Goal: Transaction & Acquisition: Book appointment/travel/reservation

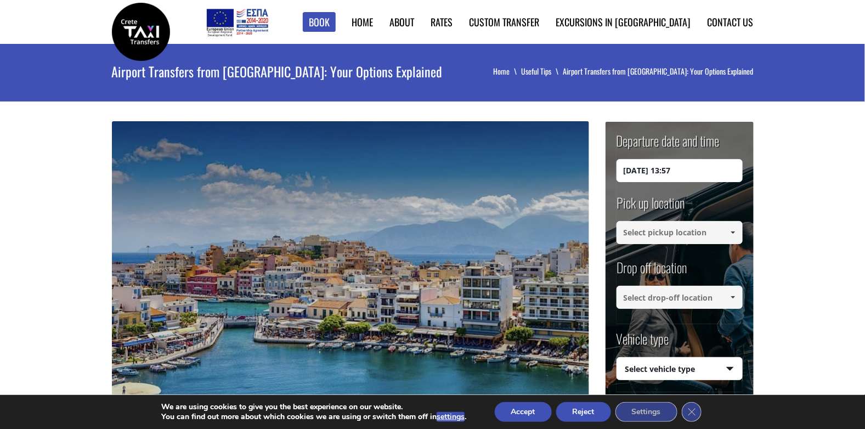
click at [580, 409] on button "Reject" at bounding box center [583, 412] width 55 height 20
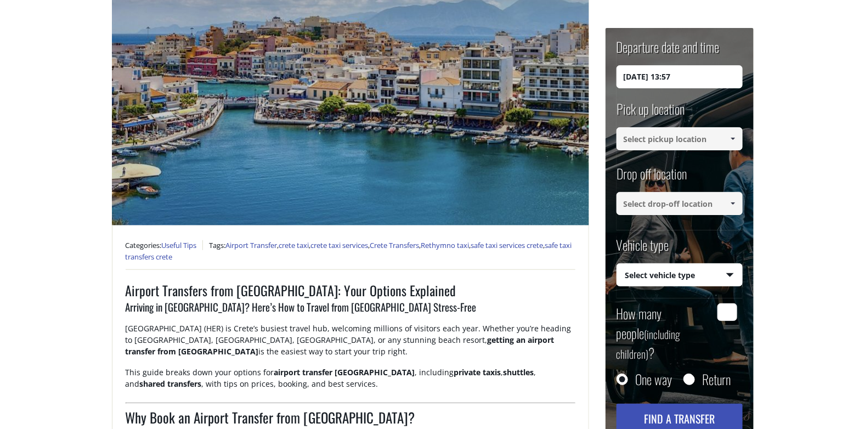
scroll to position [165, 0]
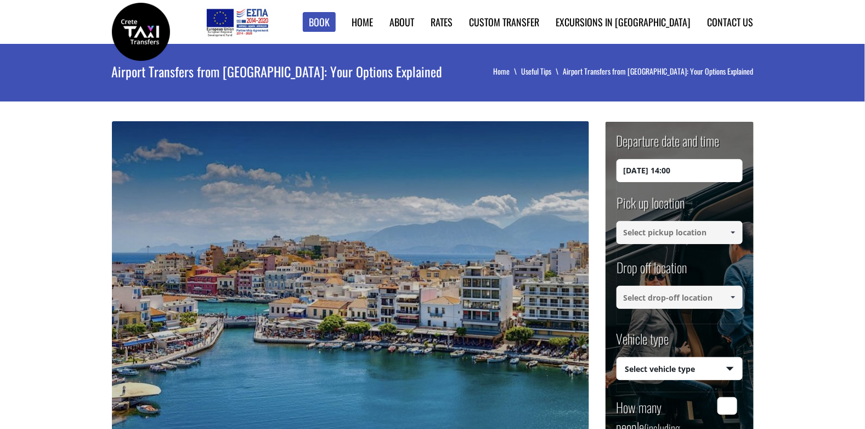
click at [654, 168] on input "[DATE] 14:00" at bounding box center [679, 170] width 126 height 23
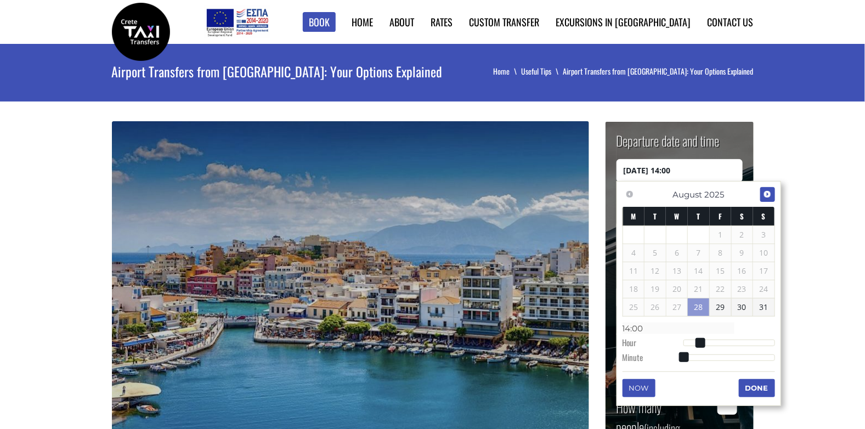
click at [768, 192] on span "Next" at bounding box center [767, 194] width 9 height 9
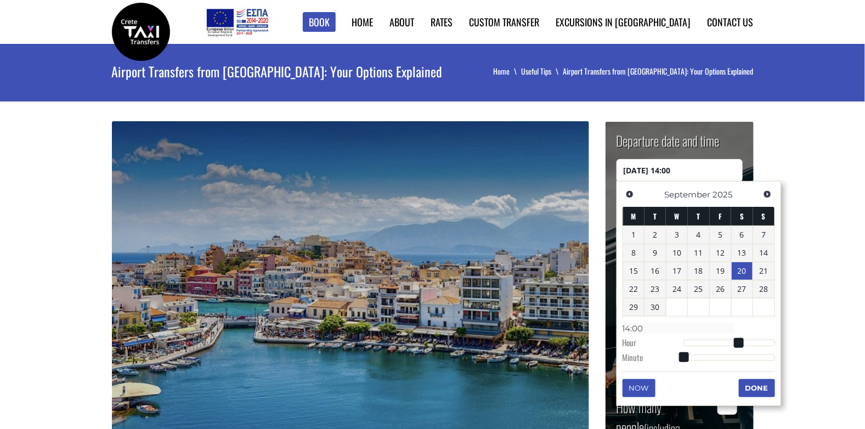
click at [746, 271] on link "20" at bounding box center [742, 271] width 21 height 18
type input "[DATE] 01:00"
type input "01:00"
type input "[DATE] 02:00"
type input "02:00"
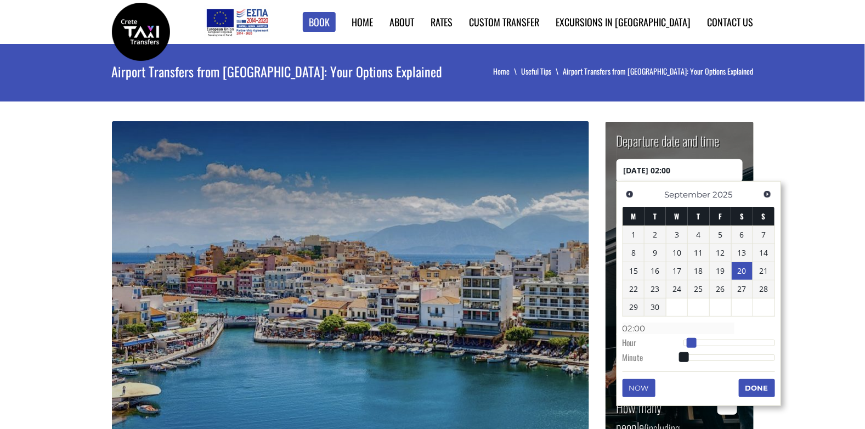
type input "[DATE] 03:00"
type input "03:00"
type input "[DATE] 04:00"
type input "04:00"
type input "[DATE] 05:00"
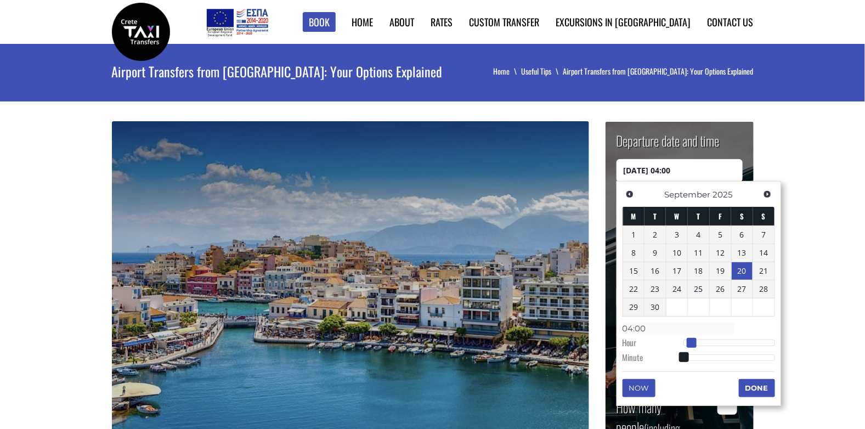
type input "05:00"
type input "[DATE] 06:00"
type input "06:00"
type input "[DATE] 07:00"
type input "07:00"
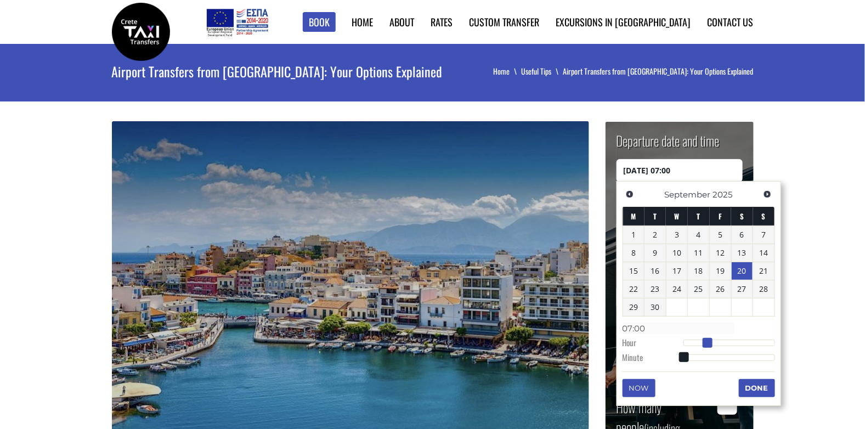
type input "[DATE] 08:00"
type input "08:00"
type input "[DATE] 09:00"
type input "09:00"
type input "[DATE] 10:00"
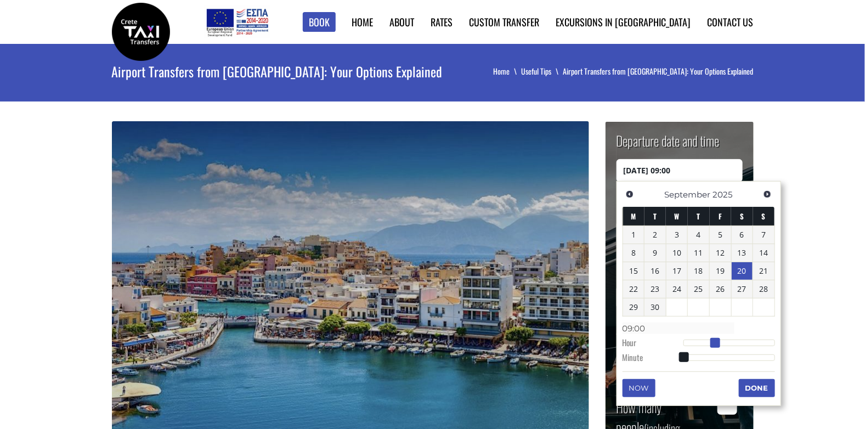
type input "10:00"
type input "[DATE] 11:00"
type input "11:00"
type input "[DATE] 12:00"
type input "12:00"
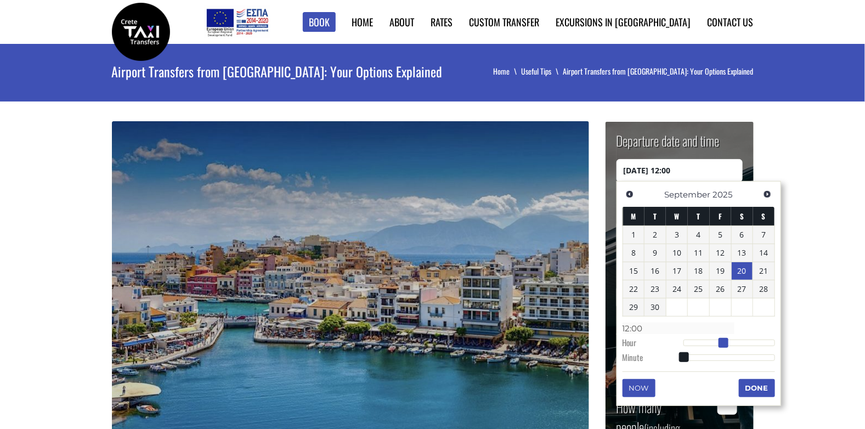
type input "[DATE] 13:00"
type input "13:00"
type input "[DATE] 14:00"
type input "14:00"
type input "[DATE] 15:00"
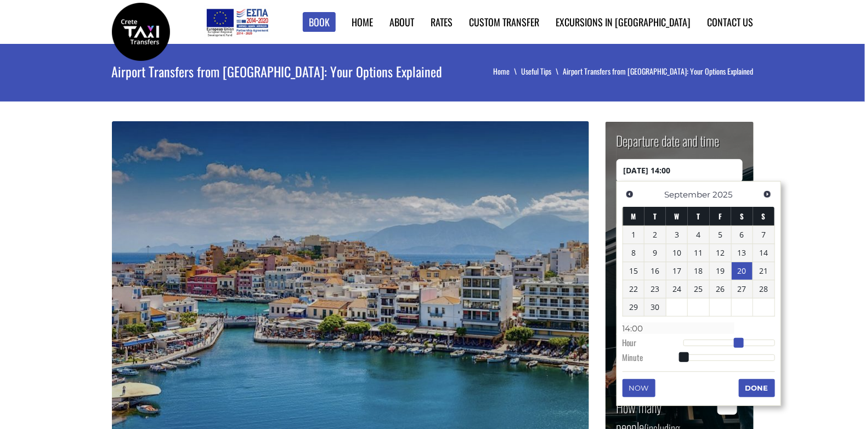
type input "15:00"
type input "[DATE] 16:00"
type input "16:00"
type input "[DATE] 17:00"
type input "17:00"
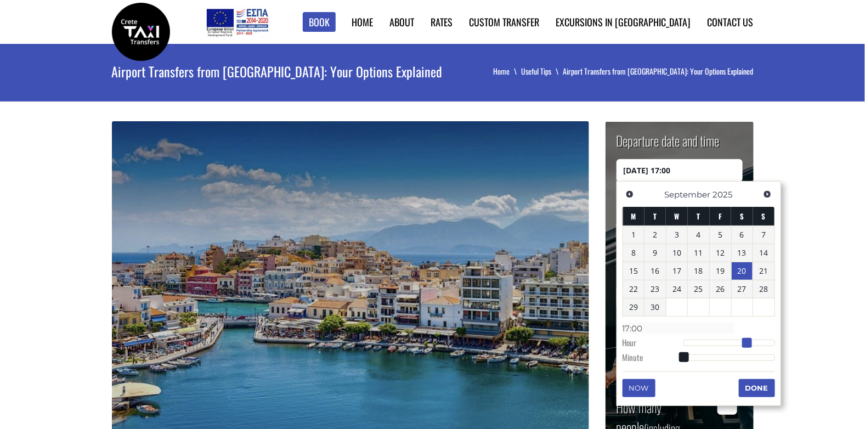
type input "[DATE] 18:00"
type input "18:00"
drag, startPoint x: 686, startPoint y: 343, endPoint x: 758, endPoint y: 338, distance: 72.0
click at [758, 338] on span at bounding box center [755, 343] width 10 height 10
click at [752, 385] on button "Done" at bounding box center [757, 388] width 36 height 18
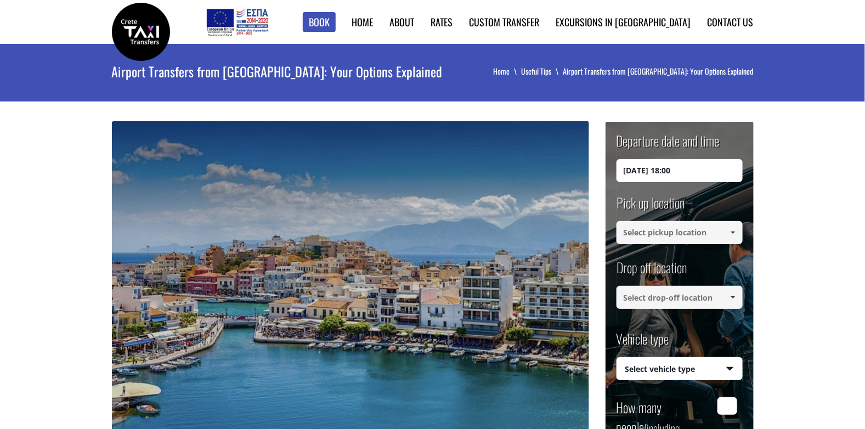
click at [661, 231] on input at bounding box center [679, 232] width 126 height 23
click at [627, 230] on input at bounding box center [679, 232] width 126 height 23
click at [734, 229] on span at bounding box center [732, 232] width 9 height 9
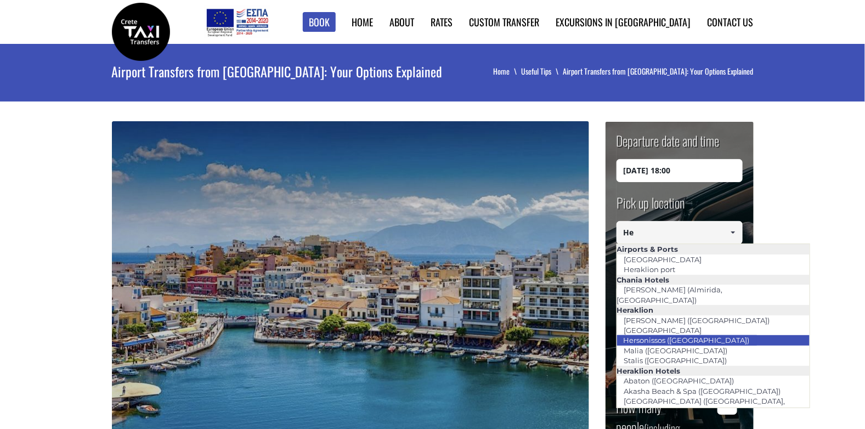
click at [699, 332] on link "Hersonissos ([GEOGRAPHIC_DATA])" at bounding box center [686, 339] width 140 height 15
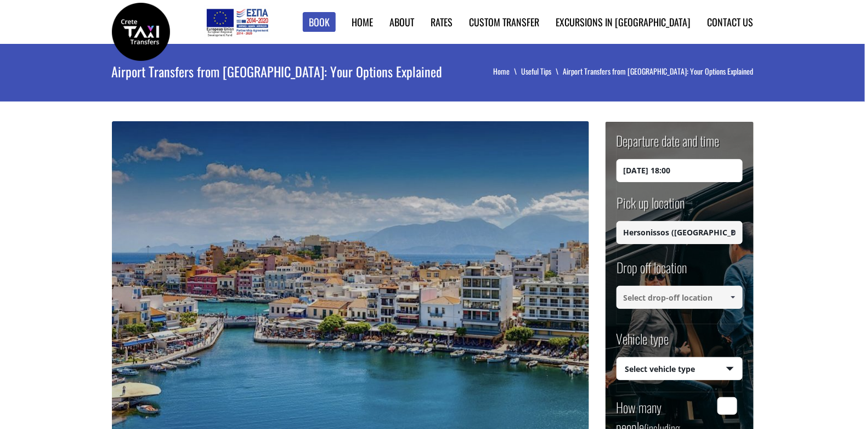
type input "Hersonissos ([GEOGRAPHIC_DATA])"
click at [634, 296] on input at bounding box center [679, 297] width 126 height 23
click at [730, 298] on span at bounding box center [732, 297] width 9 height 9
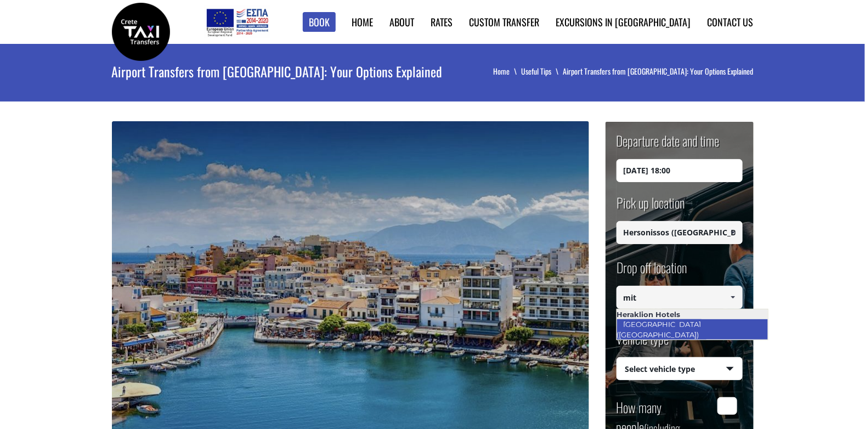
click at [705, 321] on link "[GEOGRAPHIC_DATA] ([GEOGRAPHIC_DATA])" at bounding box center [661, 328] width 90 height 25
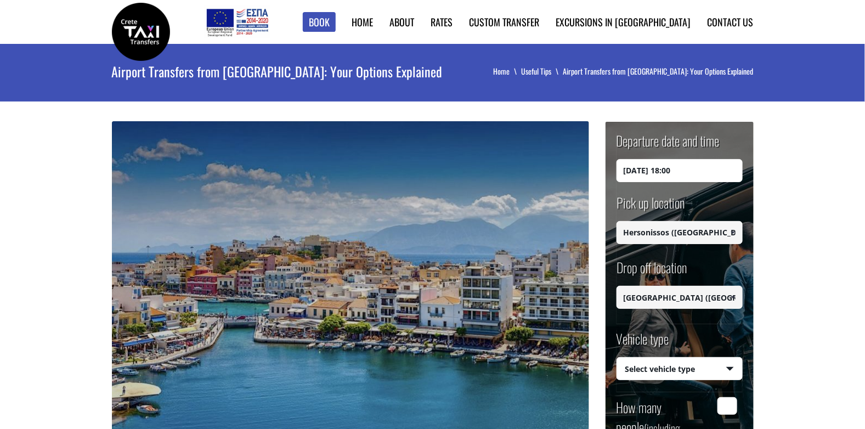
type input "[GEOGRAPHIC_DATA] ([GEOGRAPHIC_DATA])"
click at [682, 369] on select "Select vehicle type Taxi (4 passengers) Mercedes E Class Mini Van (7 passengers…" at bounding box center [679, 369] width 125 height 23
select select "540"
click at [617, 358] on select "Select vehicle type Taxi (4 passengers) Mercedes E Class Mini Van (7 passengers…" at bounding box center [679, 369] width 125 height 23
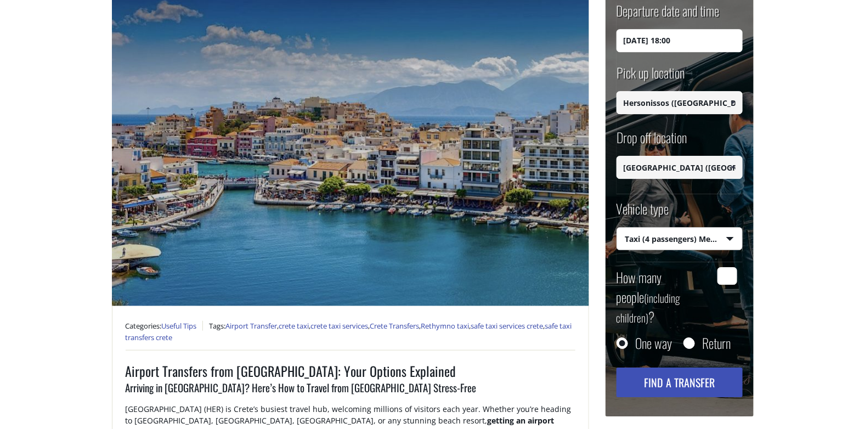
scroll to position [165, 0]
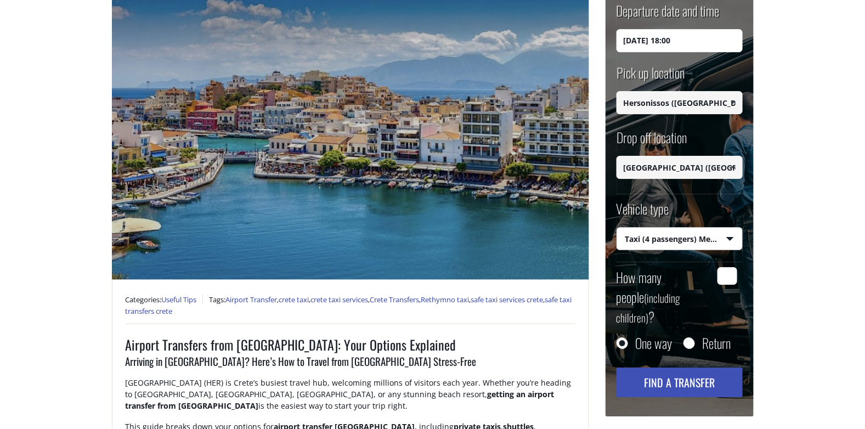
click at [725, 276] on input "How many people (including children) ?" at bounding box center [727, 276] width 20 height 18
type input "3"
click at [687, 338] on input "Return" at bounding box center [688, 343] width 11 height 11
radio input "true"
type input "[GEOGRAPHIC_DATA] ([GEOGRAPHIC_DATA])"
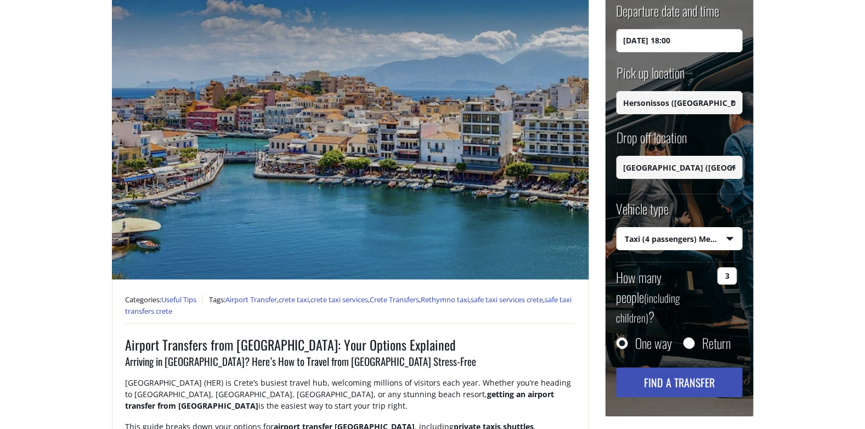
type input "Hersonissos ([GEOGRAPHIC_DATA])"
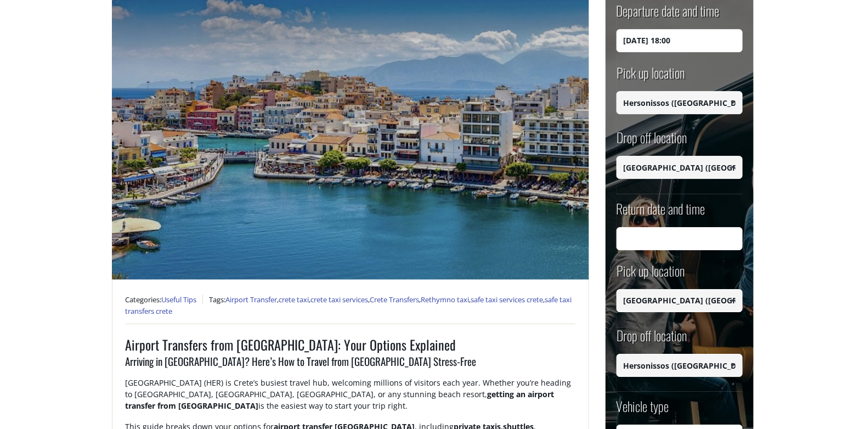
click at [651, 239] on input "Return date and time" at bounding box center [679, 238] width 126 height 23
click at [634, 238] on input "Return date and time" at bounding box center [679, 238] width 126 height 23
click at [677, 239] on input "Return date and time" at bounding box center [679, 238] width 126 height 23
click at [678, 239] on input "Return date and time" at bounding box center [679, 238] width 126 height 23
type input "[DATE] 16:00"
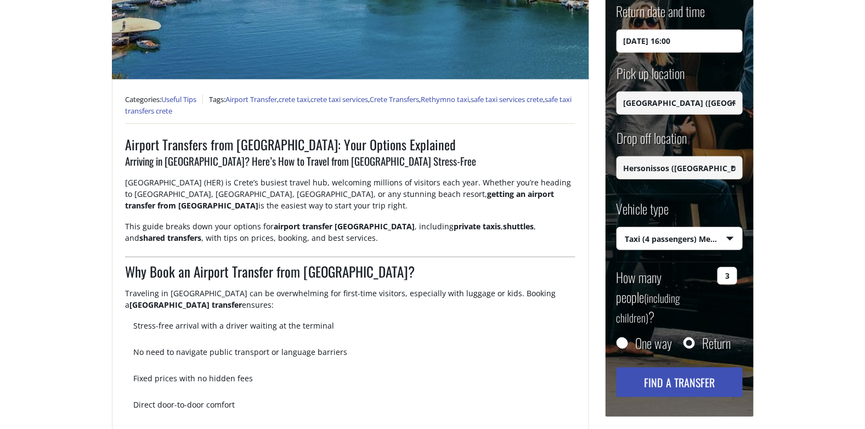
scroll to position [384, 0]
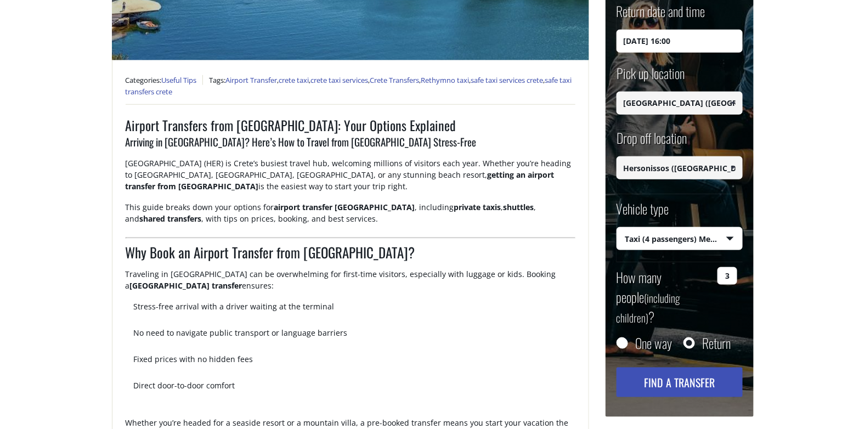
click at [704, 367] on button "Find a transfer" at bounding box center [679, 382] width 126 height 30
